Goal: Information Seeking & Learning: Find specific fact

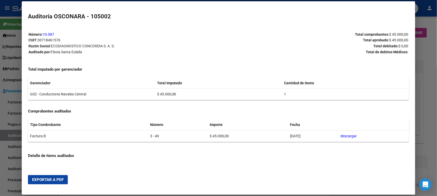
click at [427, 46] on div at bounding box center [218, 98] width 437 height 196
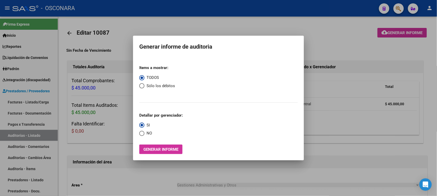
click at [178, 30] on div at bounding box center [218, 98] width 437 height 196
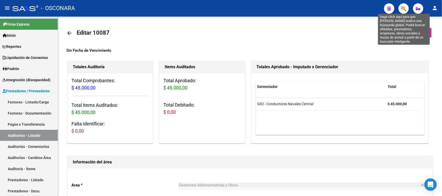
click at [403, 8] on icon "button" at bounding box center [403, 9] width 5 height 6
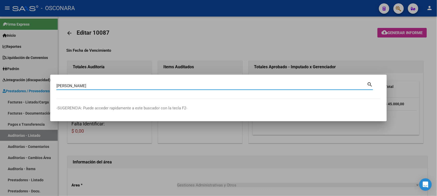
type input "[PERSON_NAME]"
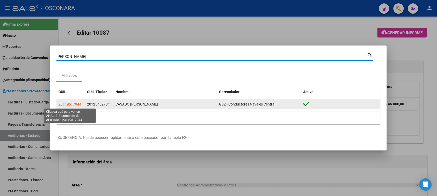
click at [76, 106] on span "23149517944" at bounding box center [70, 104] width 23 height 4
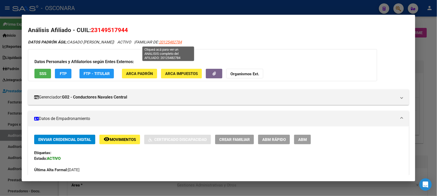
click at [166, 43] on span "20125482784" at bounding box center [170, 42] width 23 height 5
type textarea "20125482784"
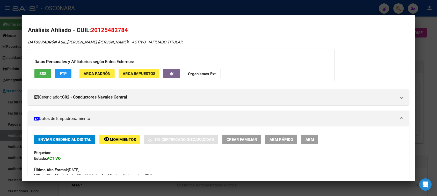
drag, startPoint x: 96, startPoint y: 30, endPoint x: 122, endPoint y: 29, distance: 25.9
click at [122, 29] on span "20125482784" at bounding box center [109, 30] width 37 height 7
copy span "12548278"
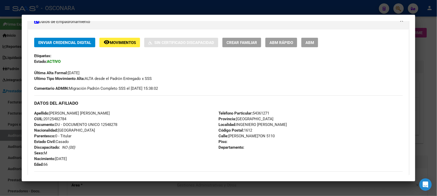
scroll to position [129, 0]
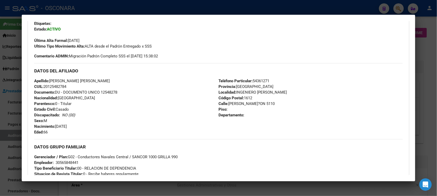
click at [275, 5] on div at bounding box center [218, 98] width 437 height 196
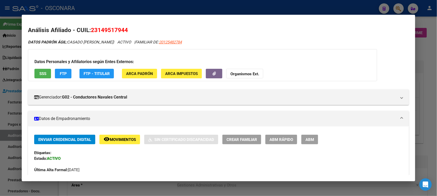
drag, startPoint x: 431, startPoint y: 45, endPoint x: 383, endPoint y: 41, distance: 47.9
click at [431, 45] on div at bounding box center [218, 98] width 437 height 196
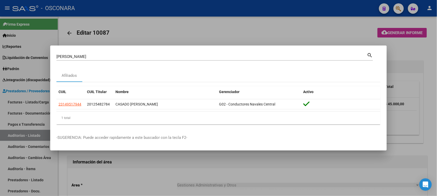
drag, startPoint x: 75, startPoint y: 56, endPoint x: 8, endPoint y: 69, distance: 68.5
click at [24, 61] on div "[PERSON_NAME] (apellido, dni, cuil, [PERSON_NAME], cuit, obra social) search Af…" at bounding box center [218, 98] width 437 height 196
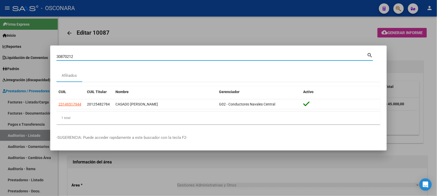
type input "30870212"
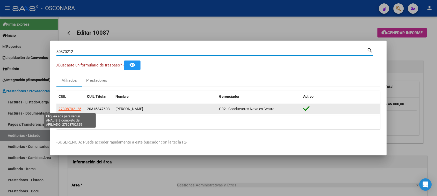
click at [66, 109] on span "27308702125" at bounding box center [70, 109] width 23 height 4
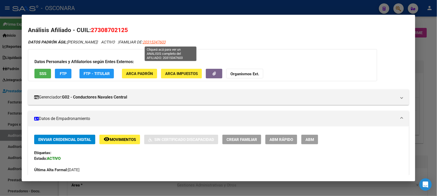
click at [165, 43] on span "20315347603" at bounding box center [154, 42] width 23 height 5
type textarea "20315347603"
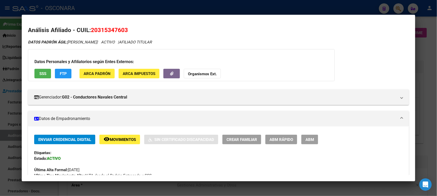
drag, startPoint x: 95, startPoint y: 29, endPoint x: 122, endPoint y: 30, distance: 26.9
click at [122, 30] on span "20315347603" at bounding box center [109, 30] width 37 height 7
copy span "31534760"
